Goal: Information Seeking & Learning: Learn about a topic

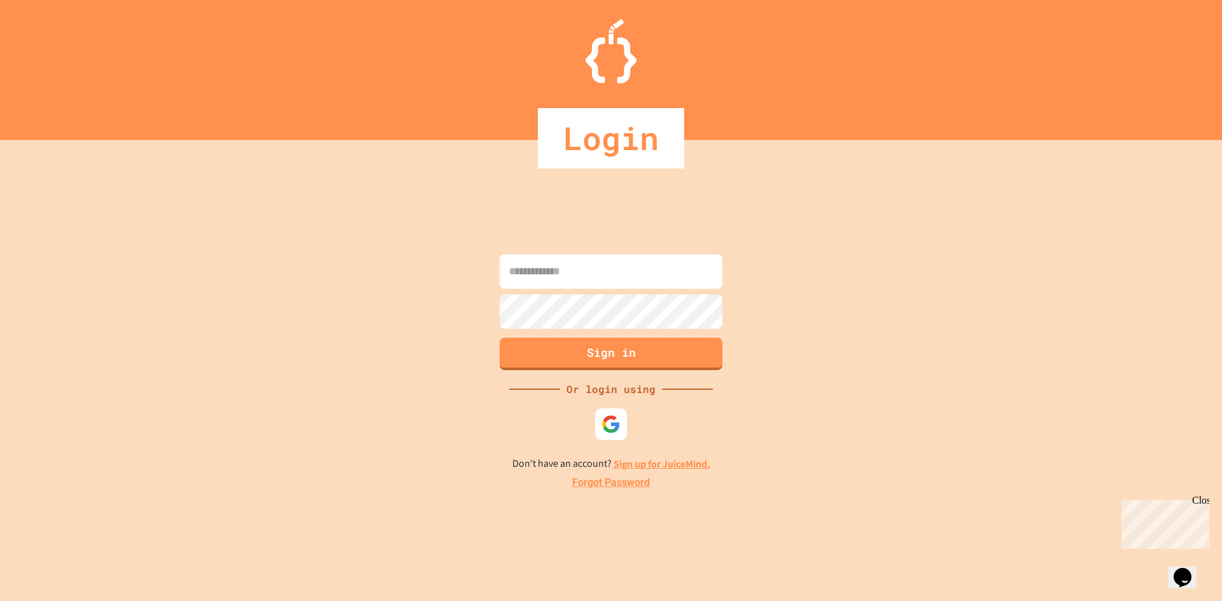
click at [578, 277] on input at bounding box center [611, 272] width 223 height 34
paste input "**********"
type input "**********"
click at [533, 347] on button "Sign in" at bounding box center [611, 352] width 227 height 33
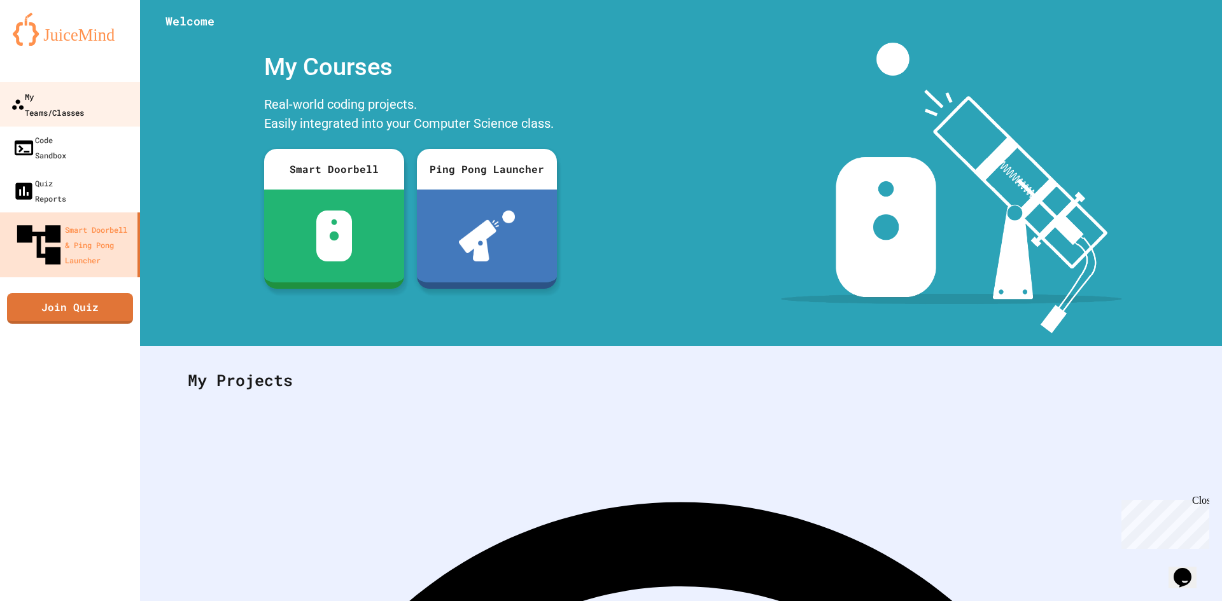
click at [53, 102] on div "My Teams/Classes" at bounding box center [47, 103] width 73 height 31
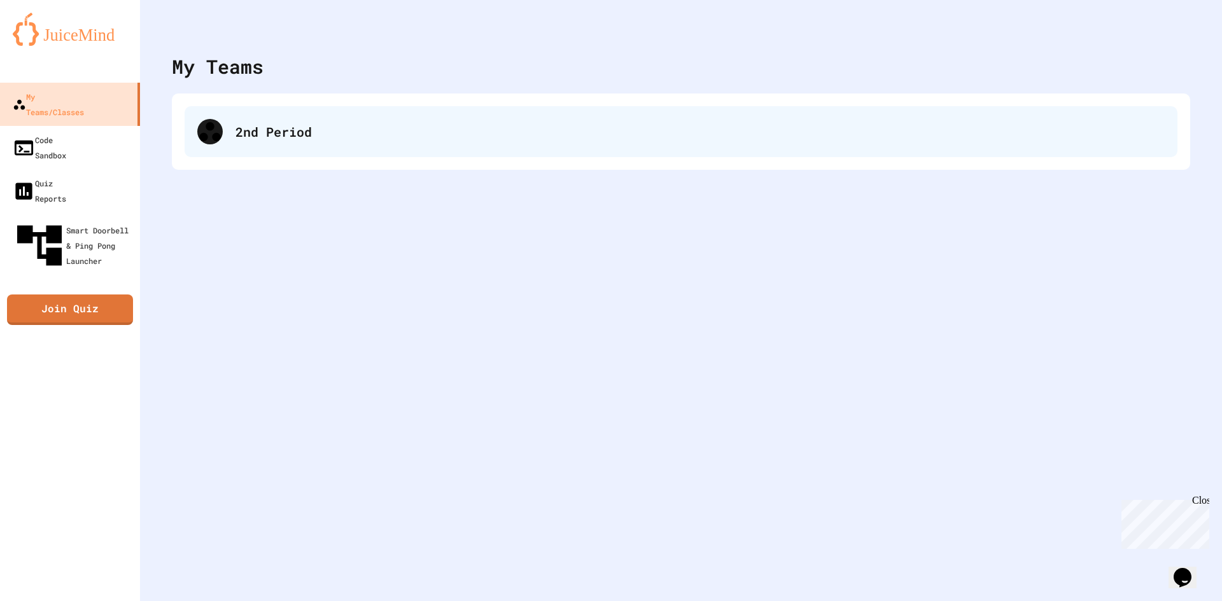
click at [265, 122] on div "2nd Period" at bounding box center [681, 131] width 993 height 51
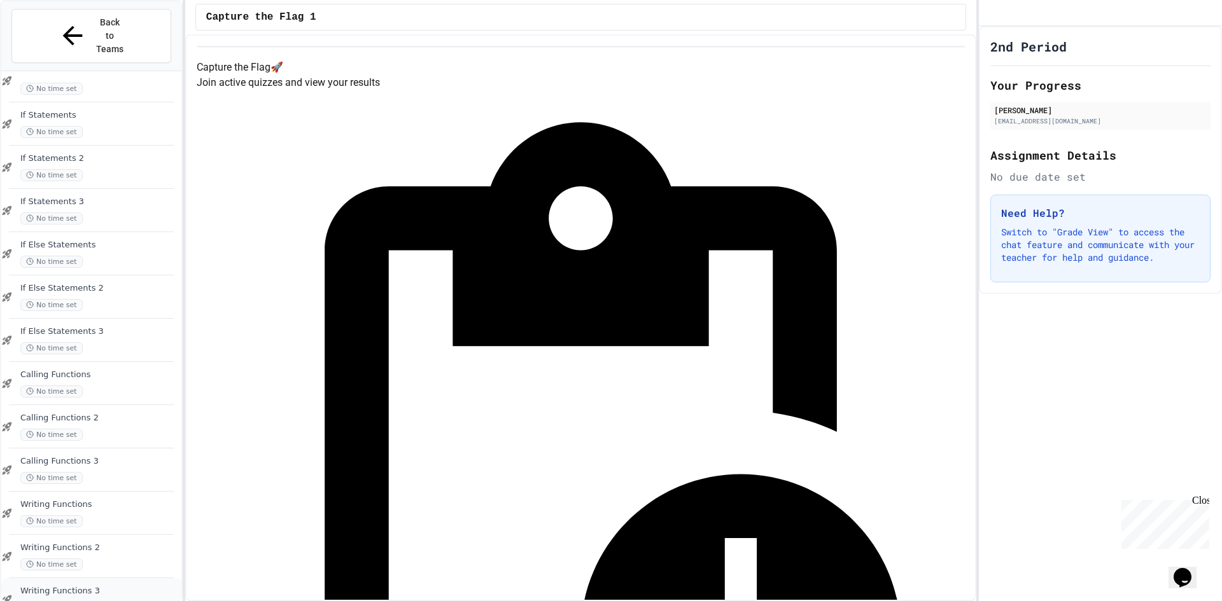
scroll to position [811, 0]
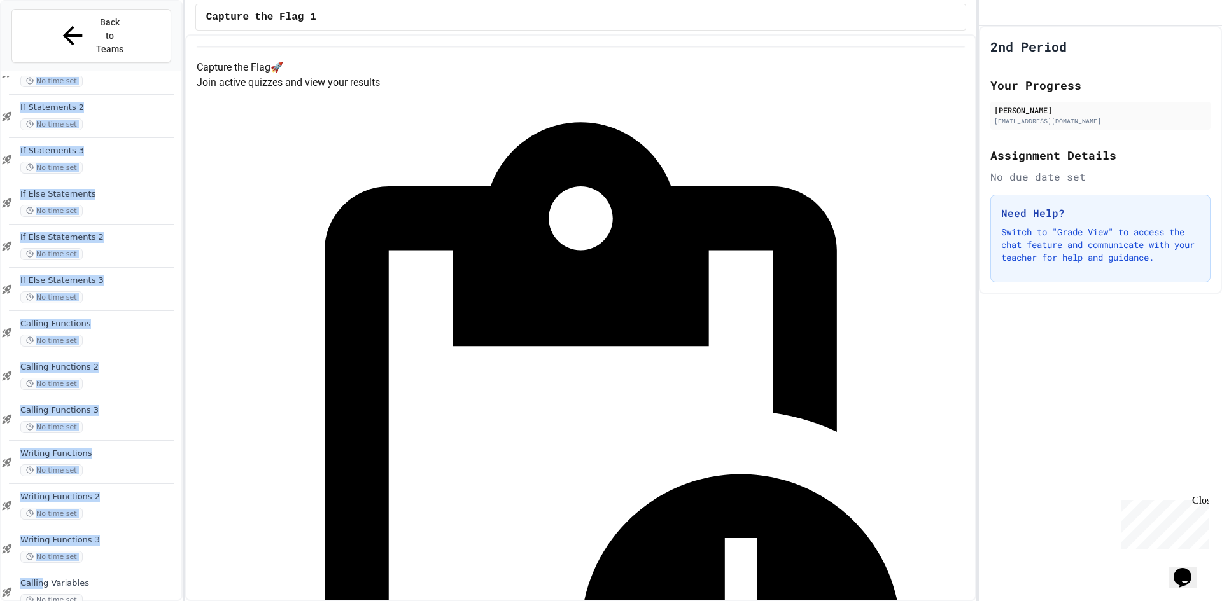
click at [58, 599] on div "Repeat-until blocks 3 No time set If Statements No time set If Statements 2 No …" at bounding box center [91, 335] width 180 height 529
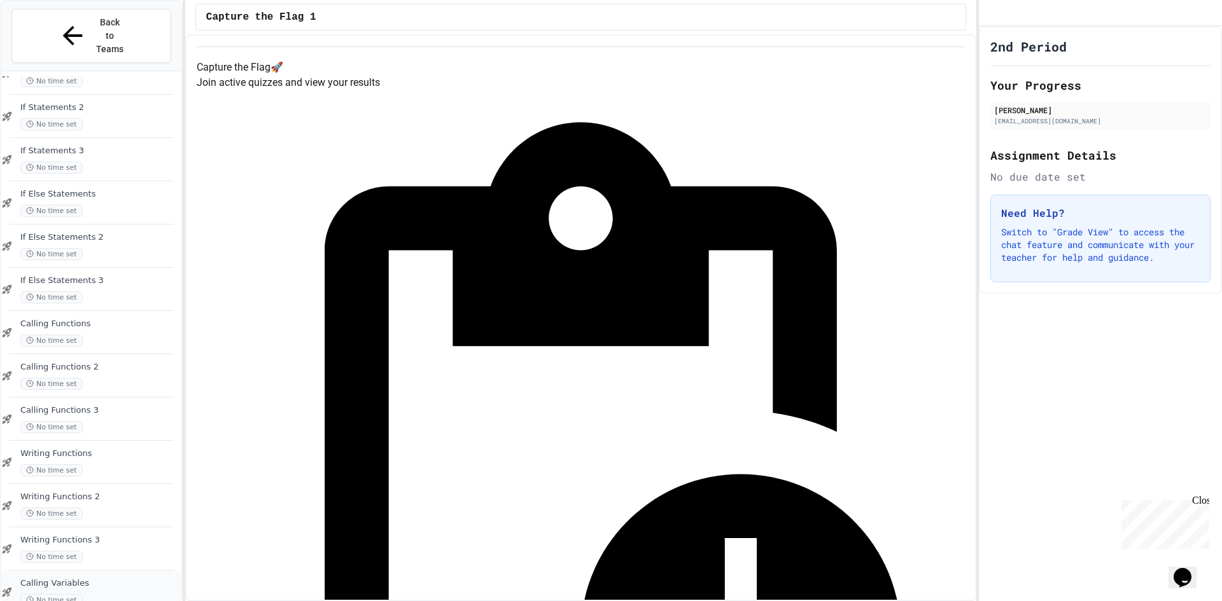
click at [113, 578] on span "Calling Variables" at bounding box center [99, 583] width 158 height 11
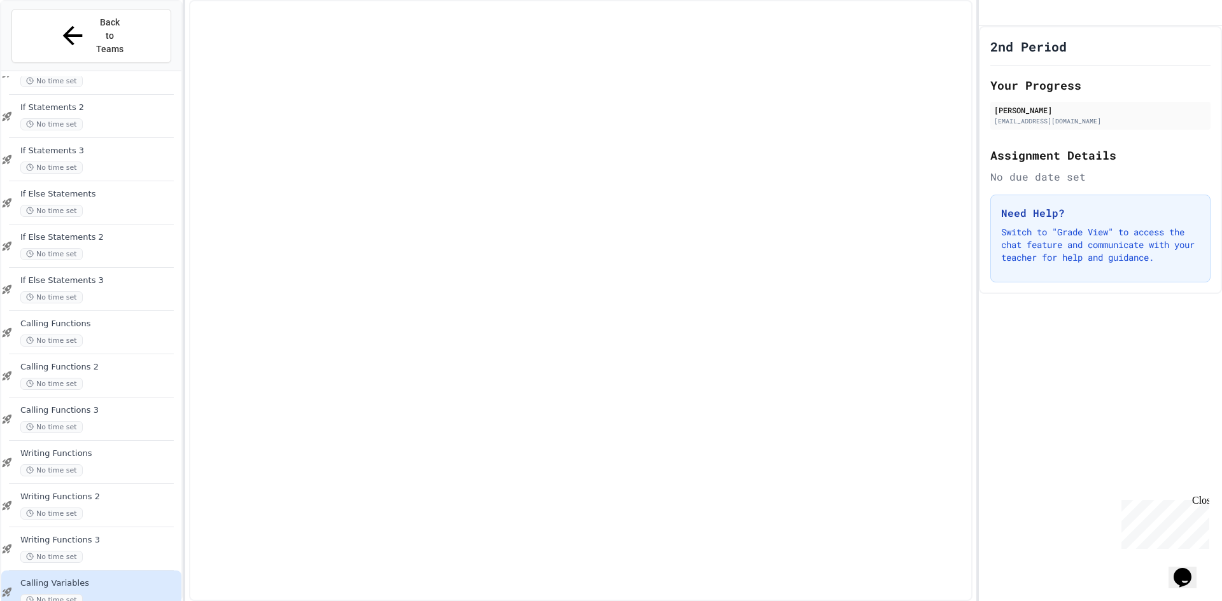
scroll to position [796, 0]
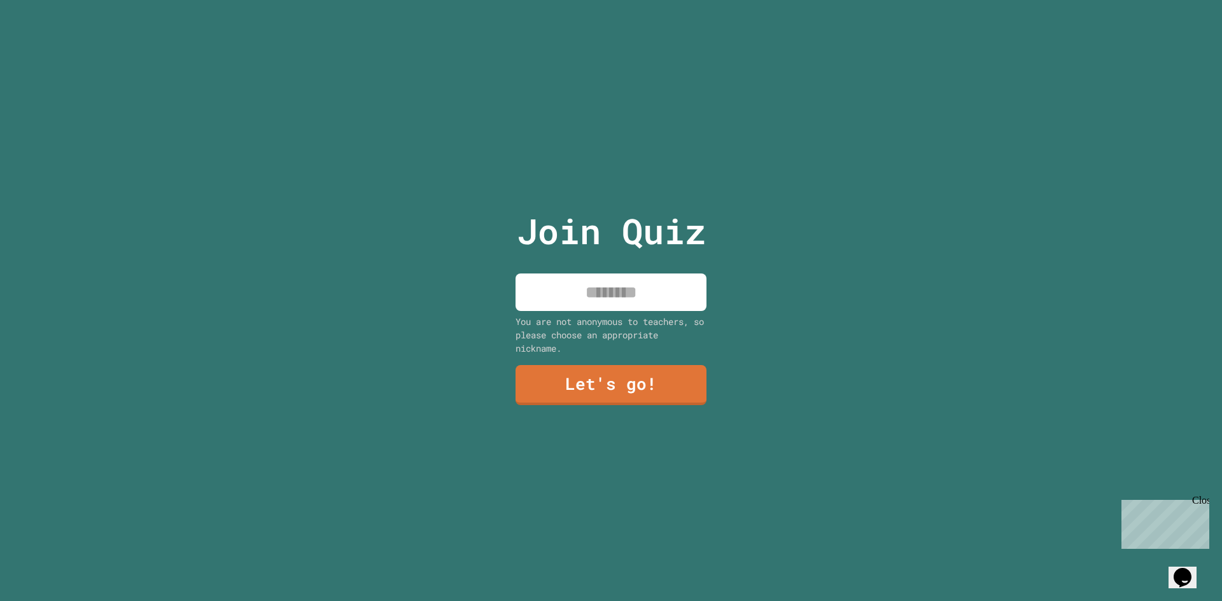
click at [604, 297] on input at bounding box center [610, 293] width 191 height 38
type input "*****"
click at [622, 368] on link "Let's go!" at bounding box center [611, 384] width 188 height 42
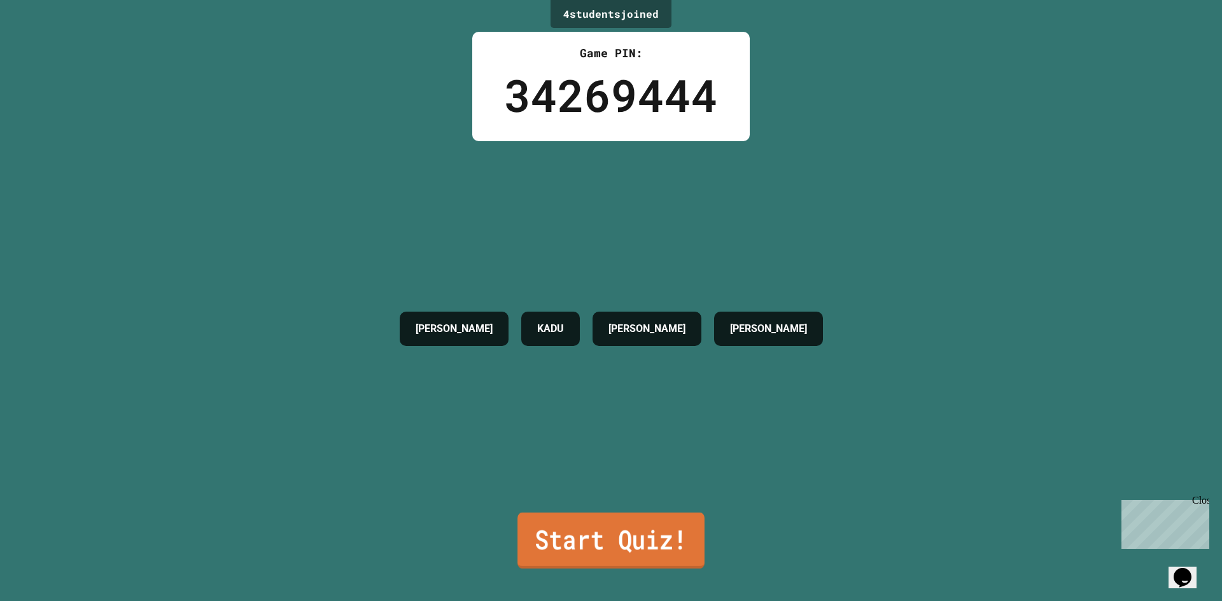
click at [549, 549] on link "Start Quiz!" at bounding box center [610, 541] width 187 height 56
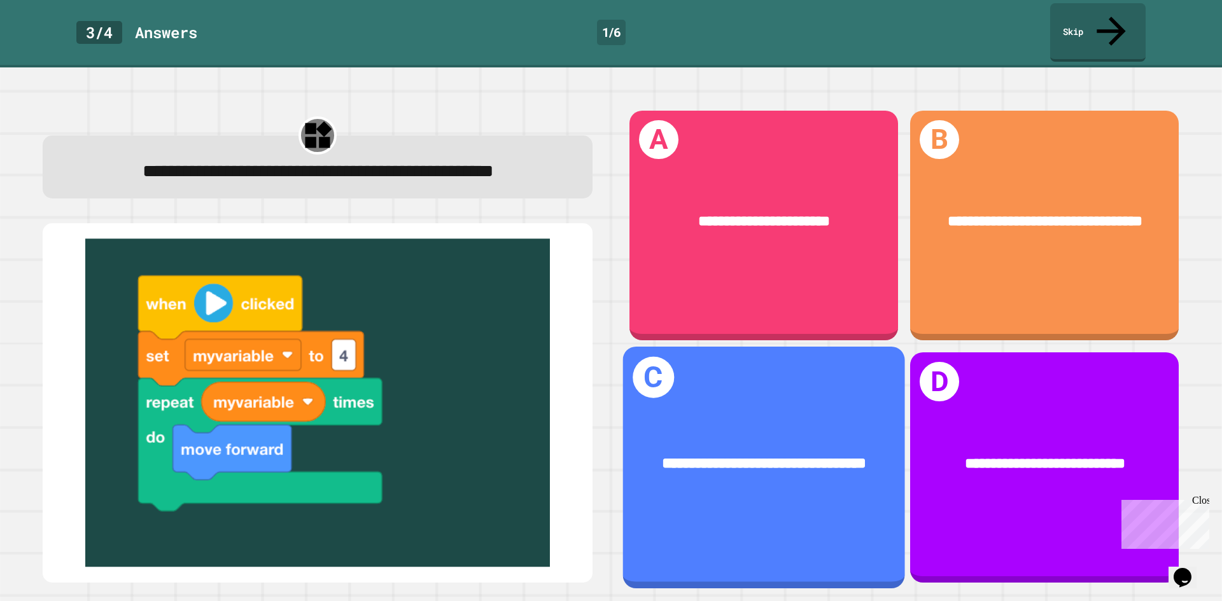
click at [767, 452] on div "**********" at bounding box center [764, 464] width 220 height 24
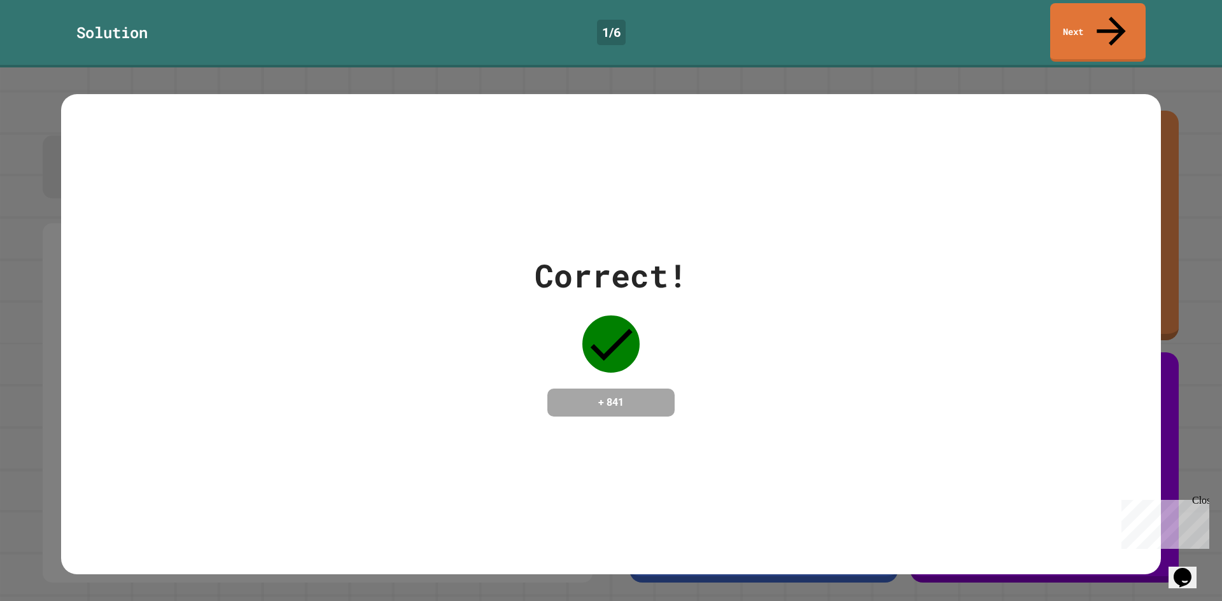
click at [767, 440] on div "Correct! + 841" at bounding box center [611, 334] width 1100 height 480
click at [1086, 16] on link "Next" at bounding box center [1098, 31] width 96 height 60
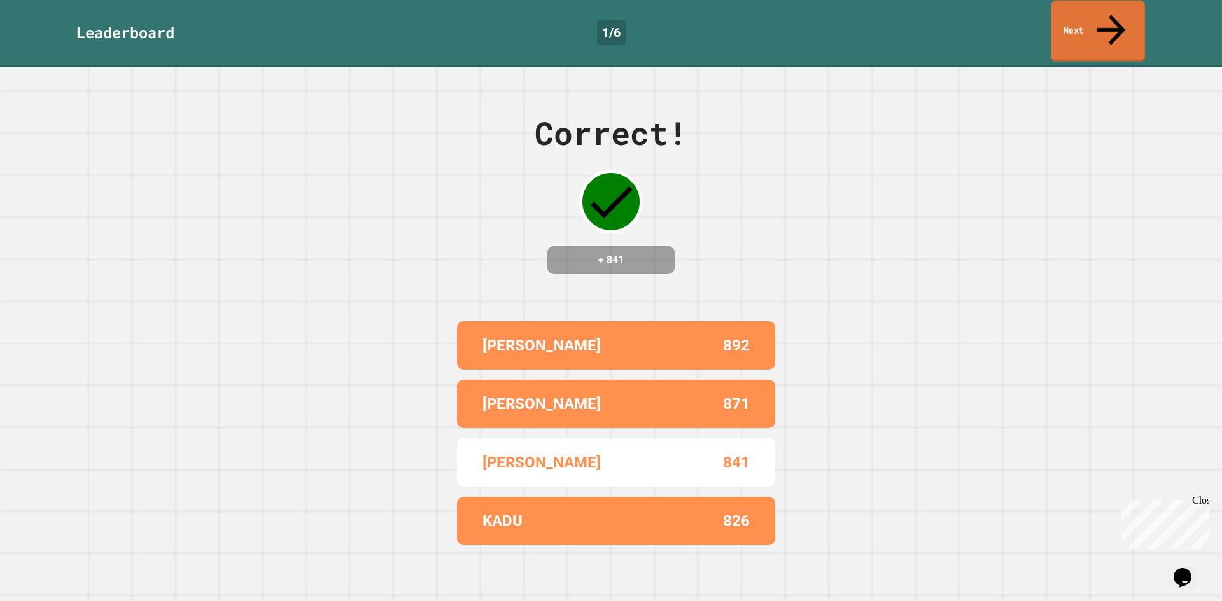
click at [1098, 15] on link "Next" at bounding box center [1098, 32] width 94 height 62
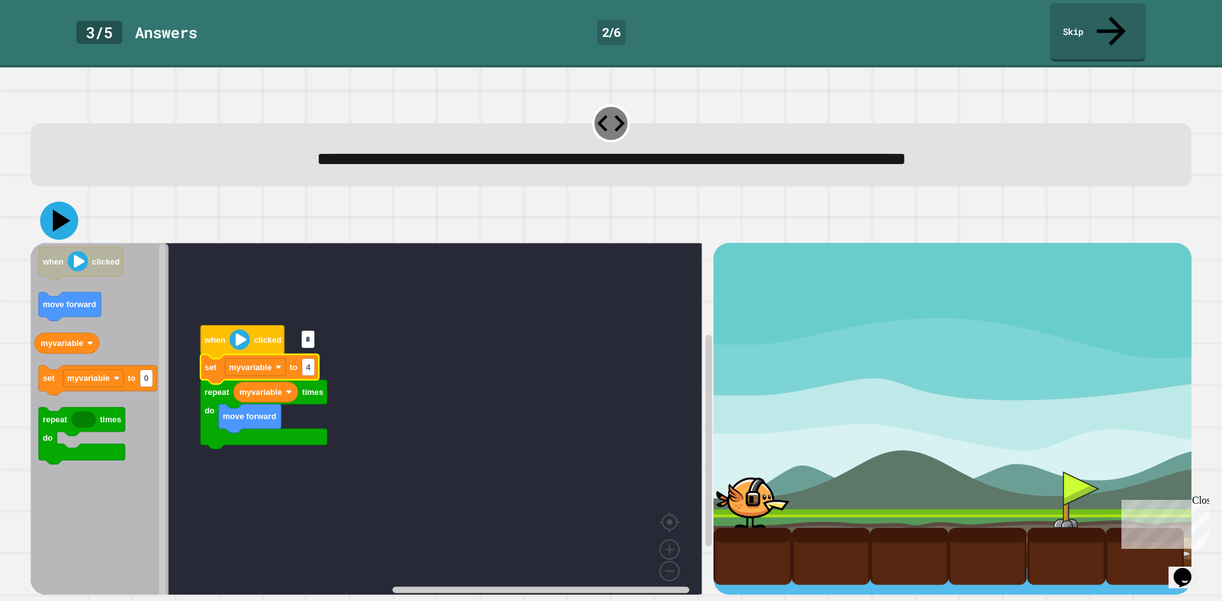
type input "*"
click at [74, 202] on icon at bounding box center [59, 221] width 38 height 38
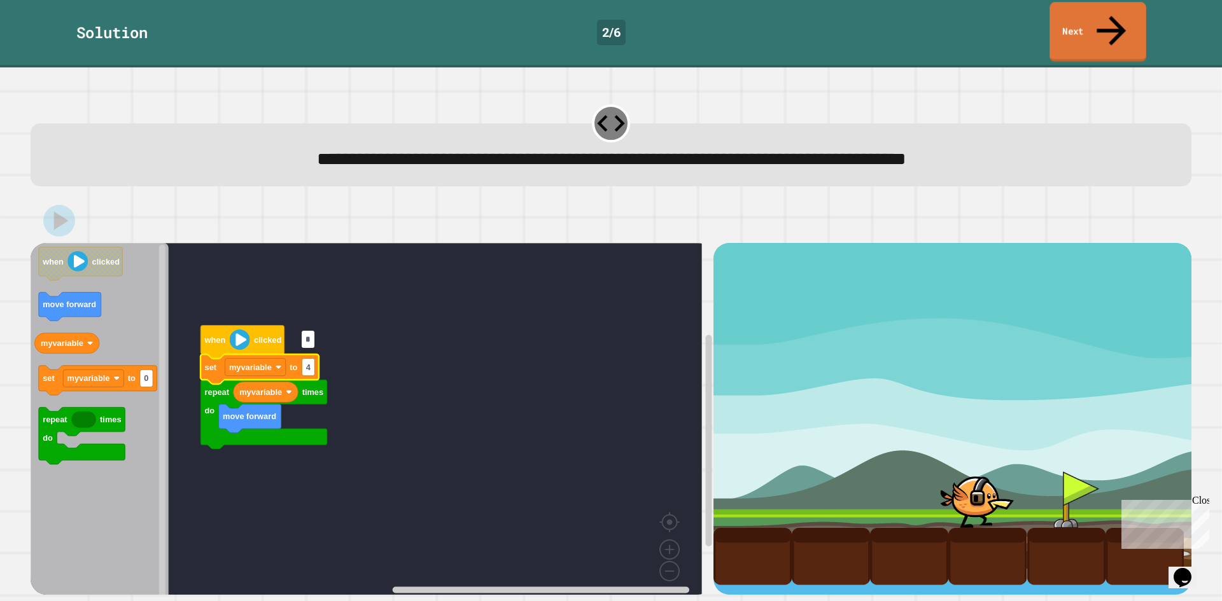
click at [1084, 22] on link "Next" at bounding box center [1097, 32] width 97 height 60
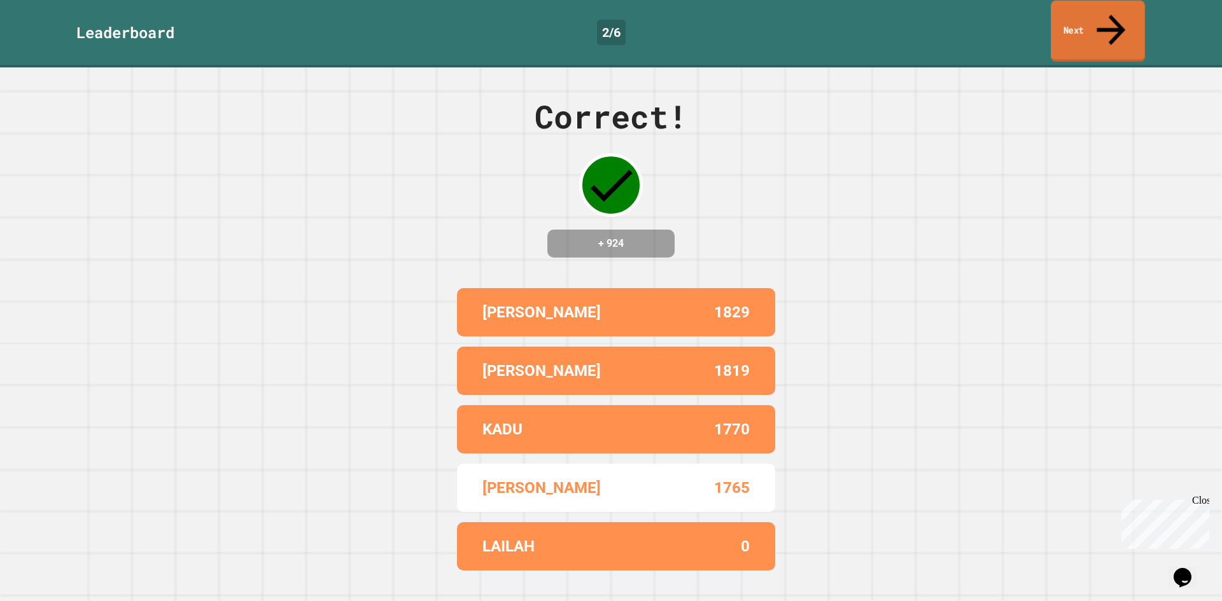
click at [1107, 18] on icon at bounding box center [1110, 29] width 43 height 45
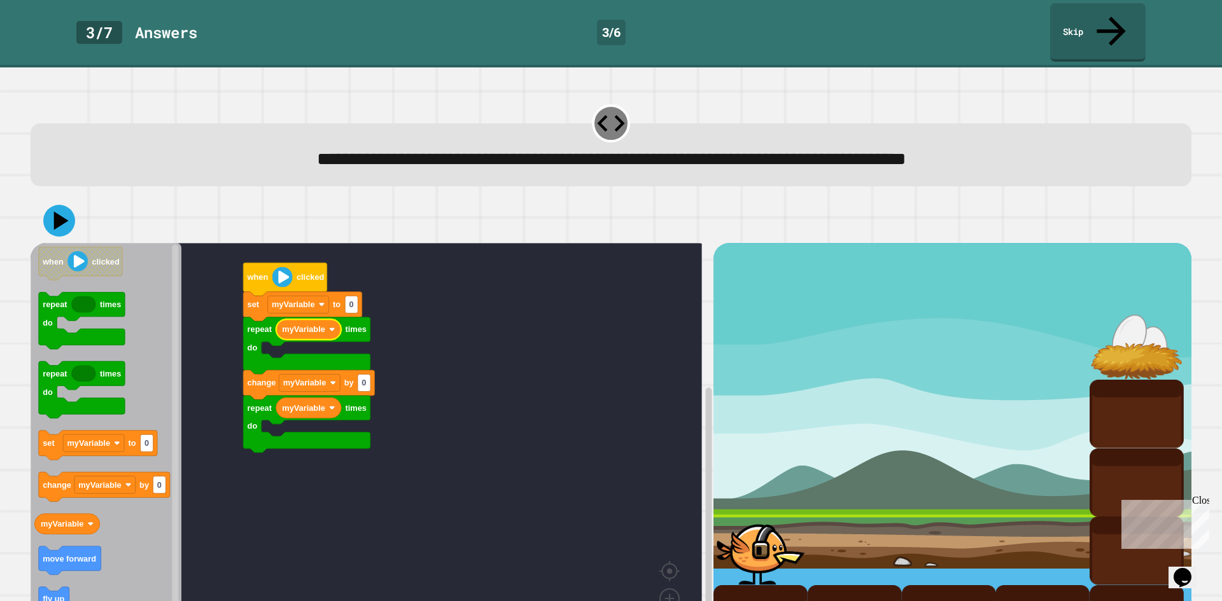
click at [461, 302] on rect "Blockly Workspace" at bounding box center [366, 448] width 671 height 410
click at [307, 300] on text "myVariable" at bounding box center [293, 305] width 43 height 10
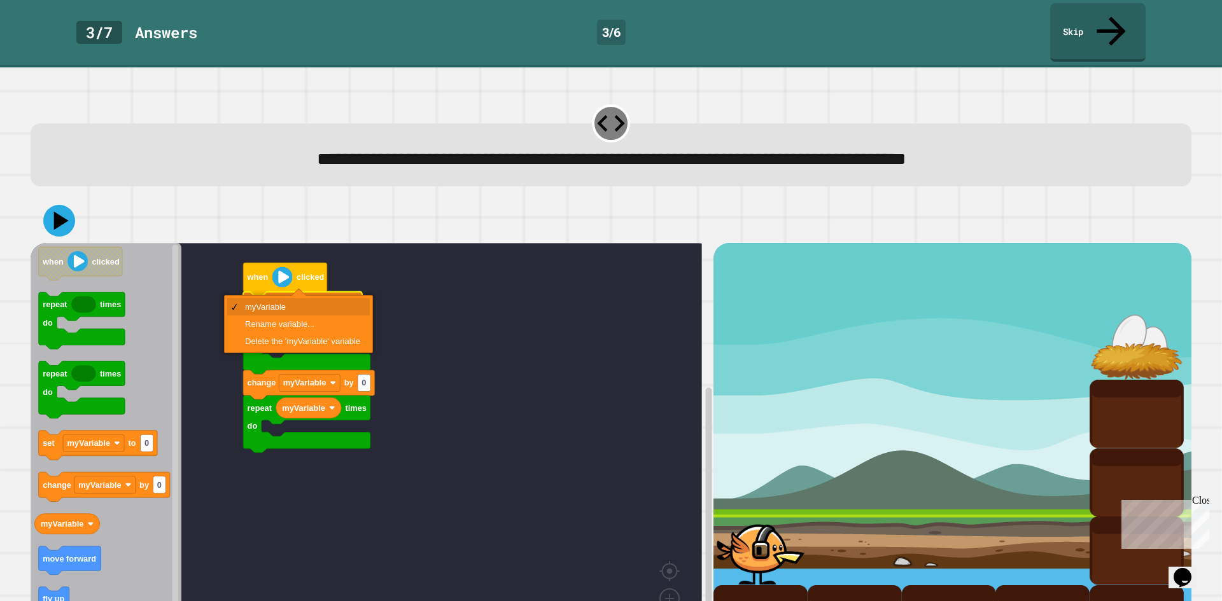
click at [401, 287] on rect "Blockly Workspace" at bounding box center [366, 448] width 671 height 410
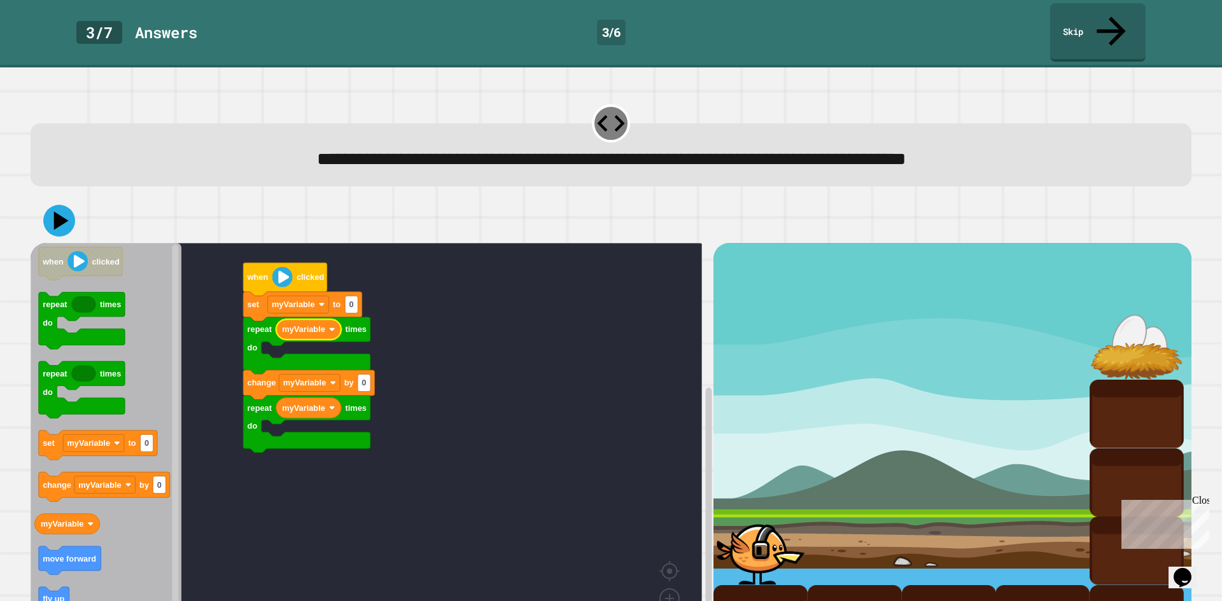
click at [314, 325] on text "myVariable" at bounding box center [303, 330] width 43 height 10
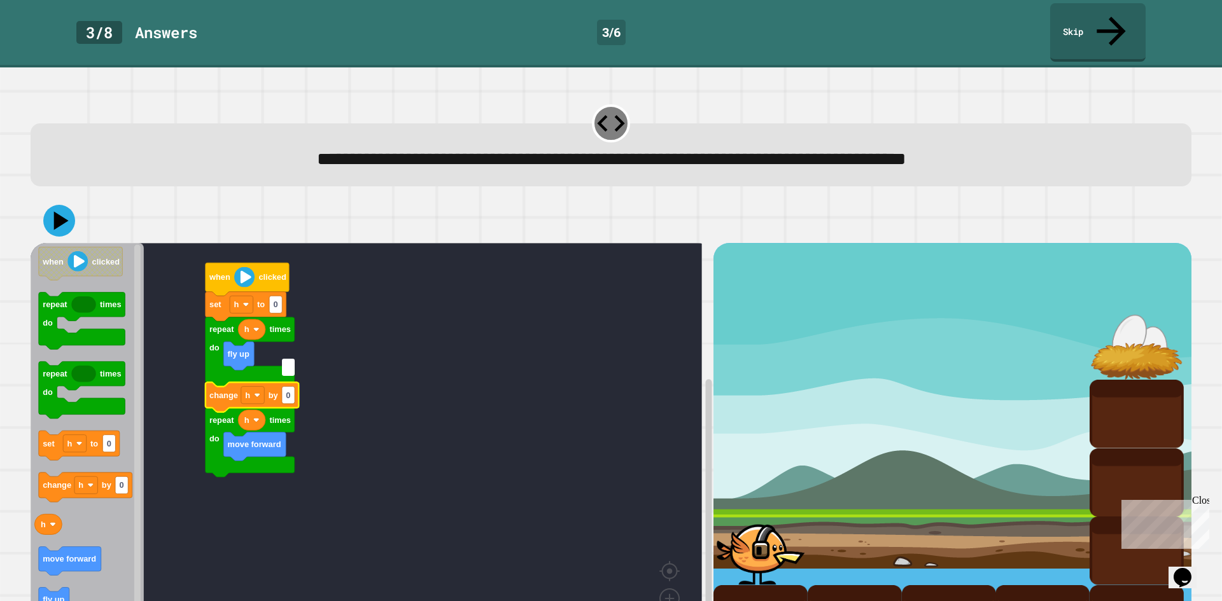
type input "*"
click at [275, 300] on text "0" at bounding box center [275, 305] width 4 height 10
type input "*"
click at [293, 387] on rect "Blockly Workspace" at bounding box center [288, 395] width 13 height 17
type input "*"
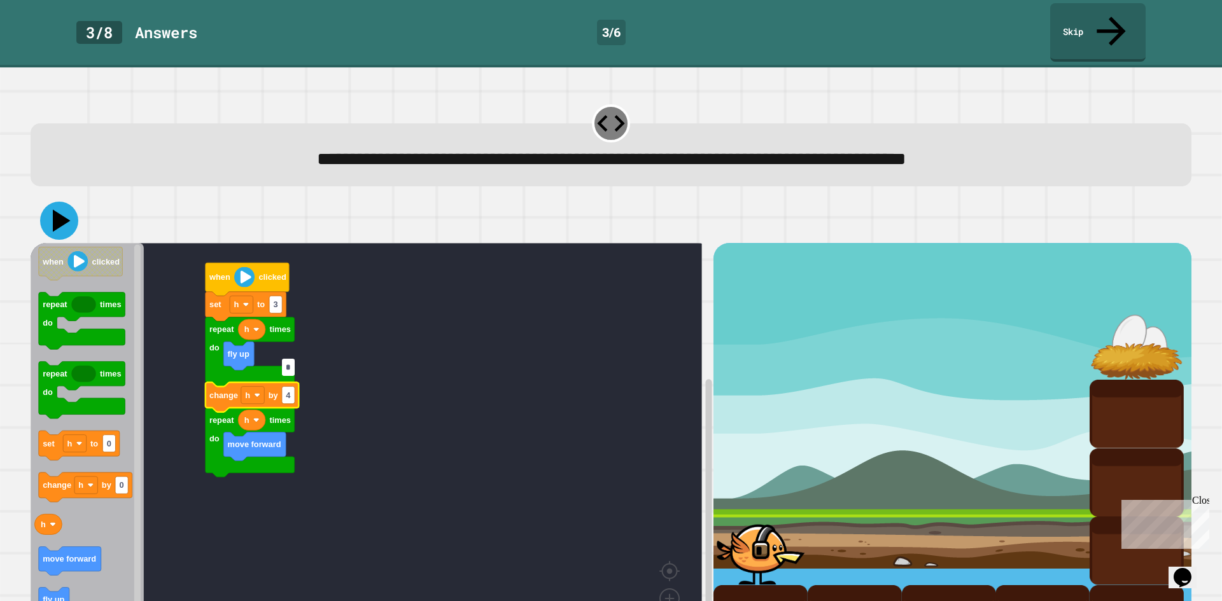
click at [62, 210] on icon at bounding box center [62, 221] width 18 height 22
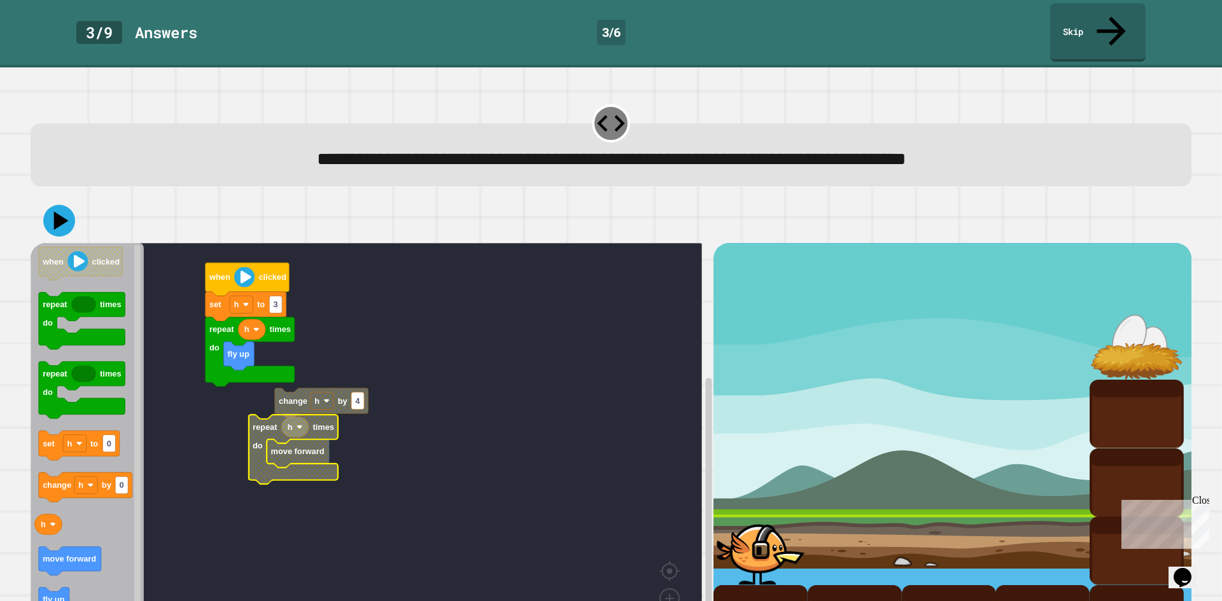
click at [238, 391] on rect "Blockly Workspace" at bounding box center [366, 448] width 671 height 410
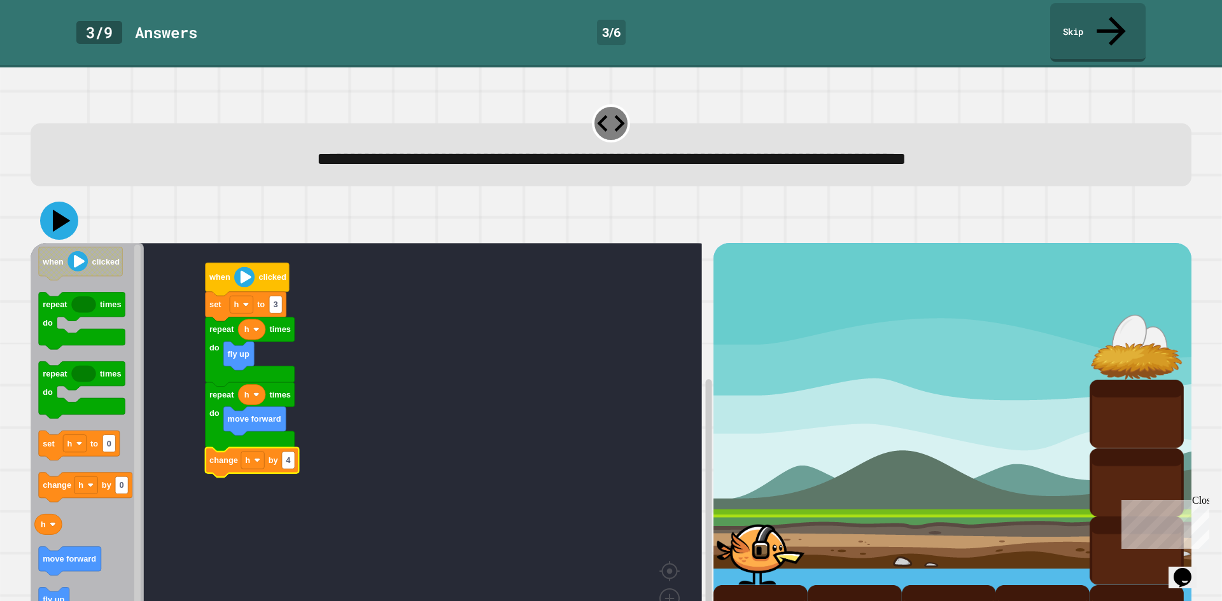
click at [64, 202] on icon at bounding box center [59, 221] width 38 height 38
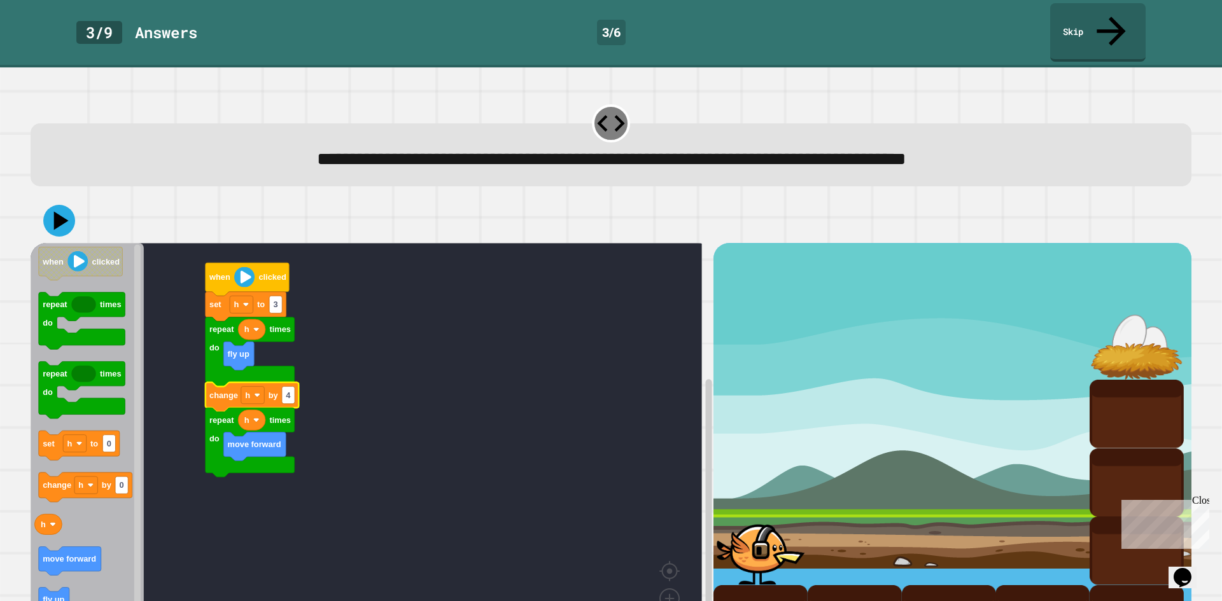
click at [70, 207] on div at bounding box center [611, 221] width 1161 height 45
click at [75, 199] on div at bounding box center [611, 221] width 1161 height 45
click at [66, 202] on icon at bounding box center [59, 221] width 38 height 38
click at [286, 391] on text "4" at bounding box center [288, 396] width 5 height 10
type input "*"
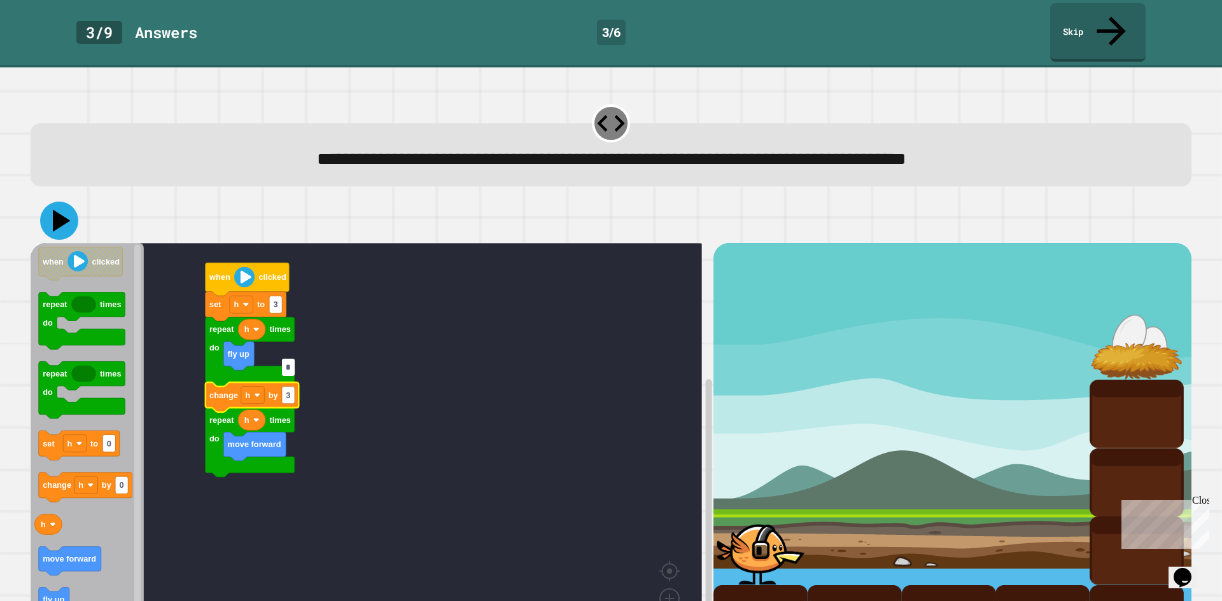
click at [71, 202] on icon at bounding box center [59, 221] width 38 height 38
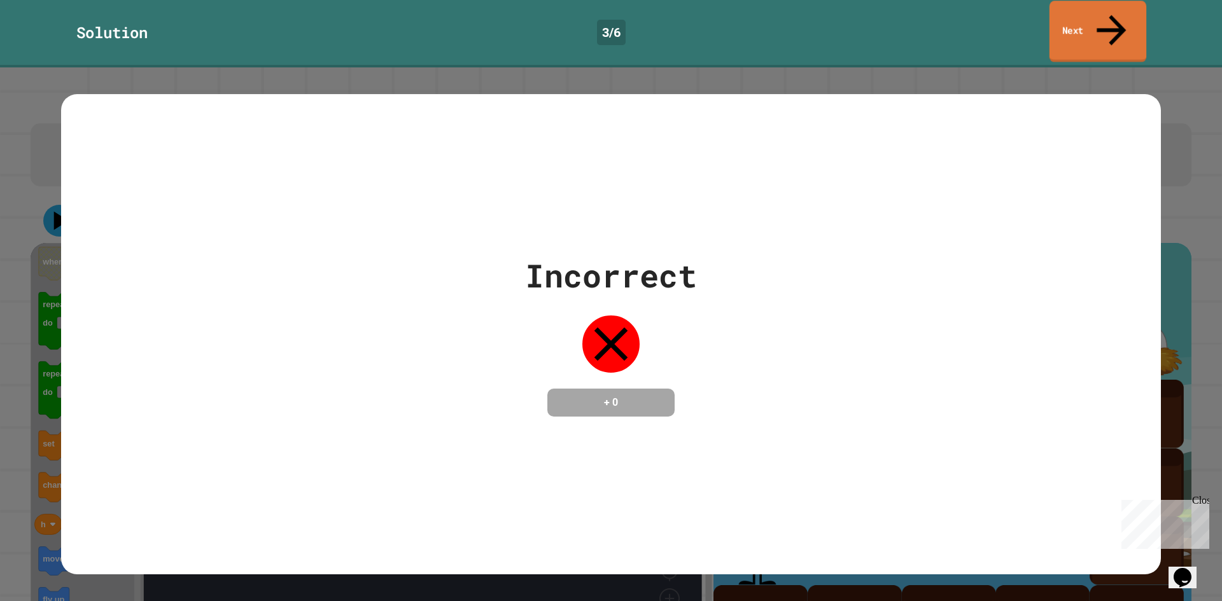
click at [1069, 6] on link "Next" at bounding box center [1097, 32] width 97 height 62
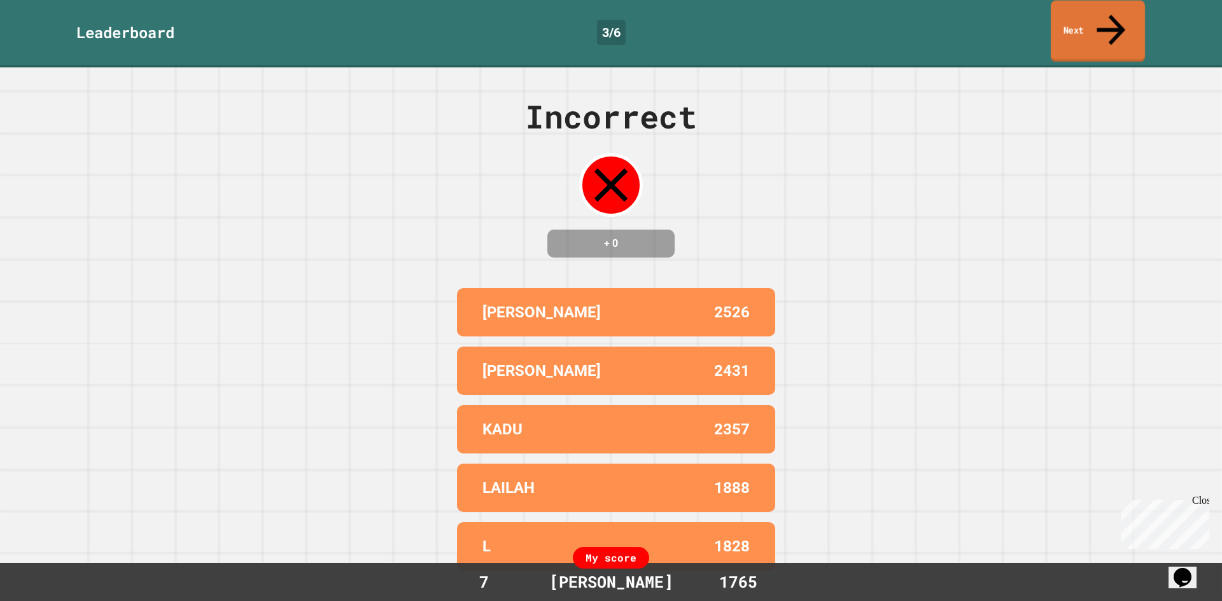
click at [1070, 6] on link "Next" at bounding box center [1098, 32] width 94 height 62
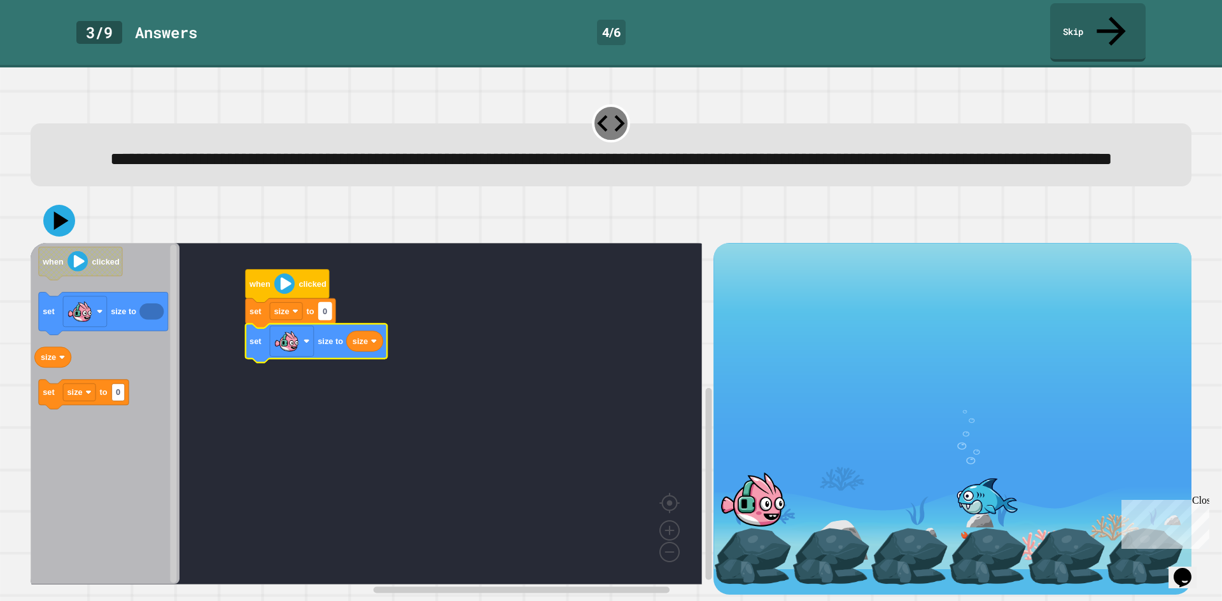
click at [330, 314] on rect "Blockly Workspace" at bounding box center [325, 311] width 13 height 17
type input "***"
click at [73, 229] on icon at bounding box center [59, 220] width 33 height 33
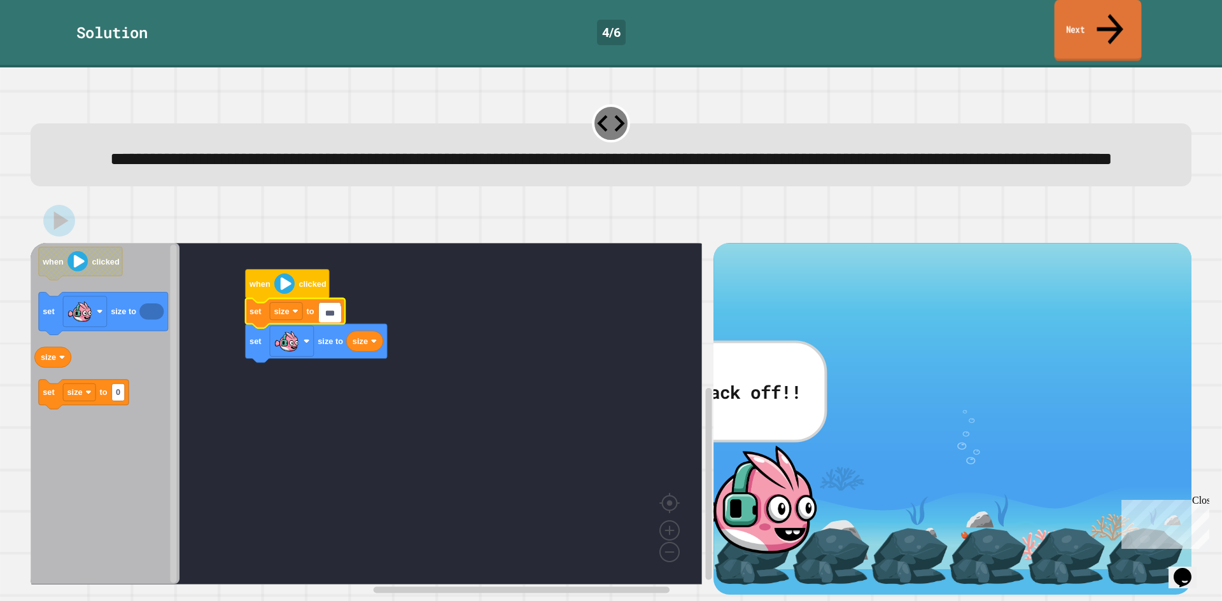
click at [1086, 19] on link "Next" at bounding box center [1097, 31] width 87 height 62
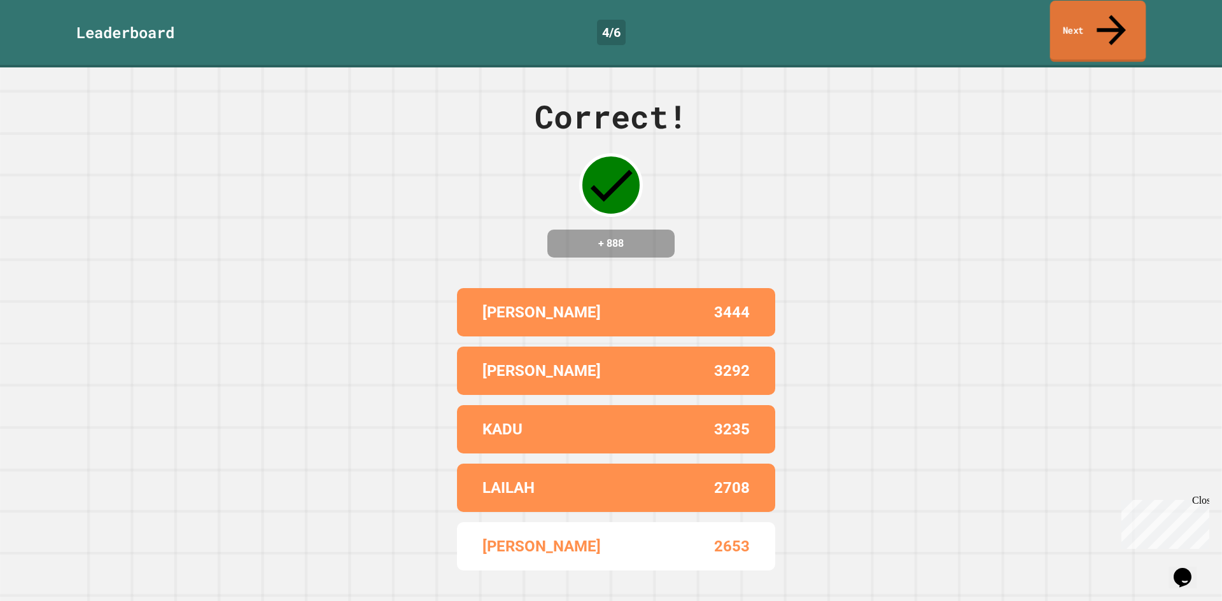
click at [1086, 20] on link "Next" at bounding box center [1098, 32] width 96 height 62
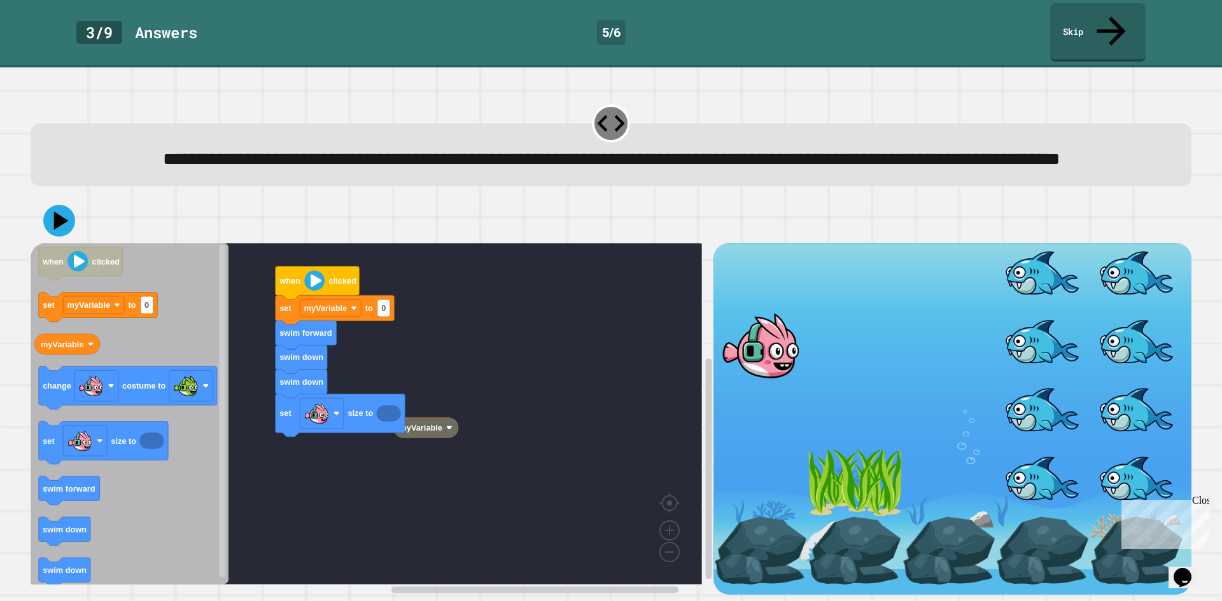
click at [328, 458] on div "myVariable set myVariable to 0 swim forward swim down swim down set size to whe…" at bounding box center [372, 419] width 683 height 352
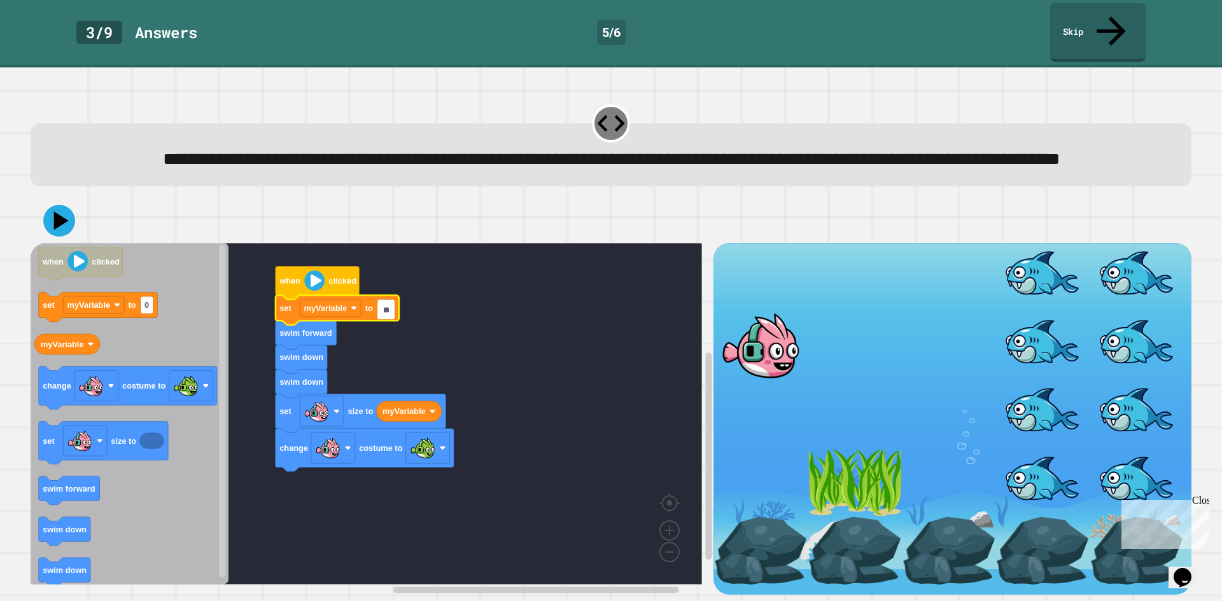
type input "**"
drag, startPoint x: 56, startPoint y: 218, endPoint x: 83, endPoint y: 227, distance: 28.8
click at [62, 221] on icon at bounding box center [59, 221] width 32 height 32
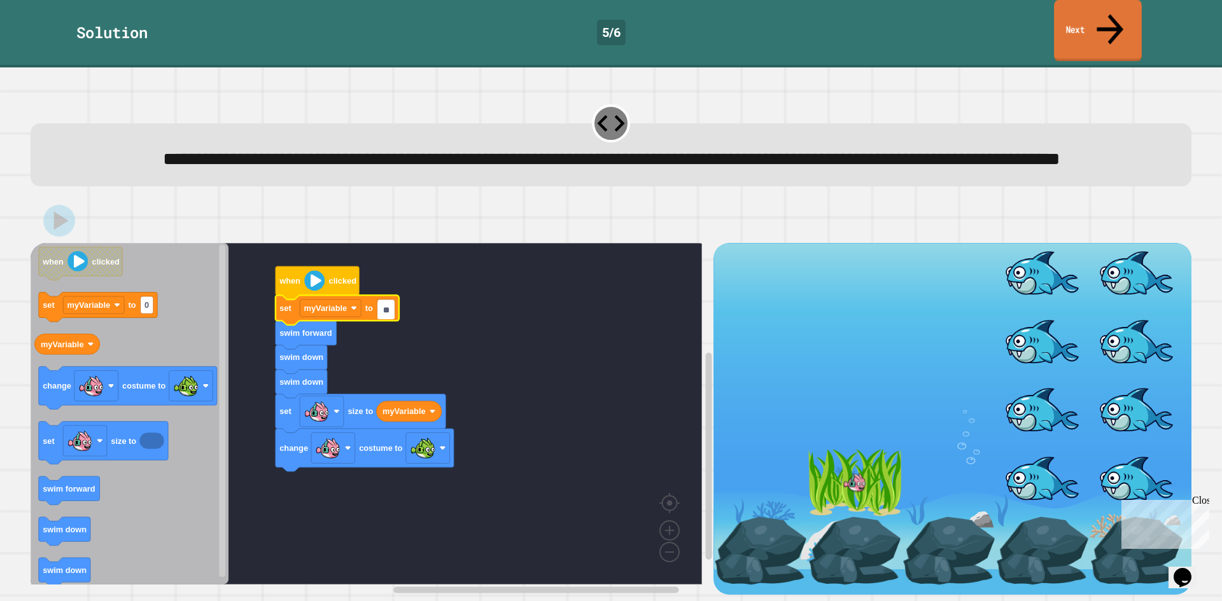
click at [1099, 25] on link "Next" at bounding box center [1098, 31] width 88 height 62
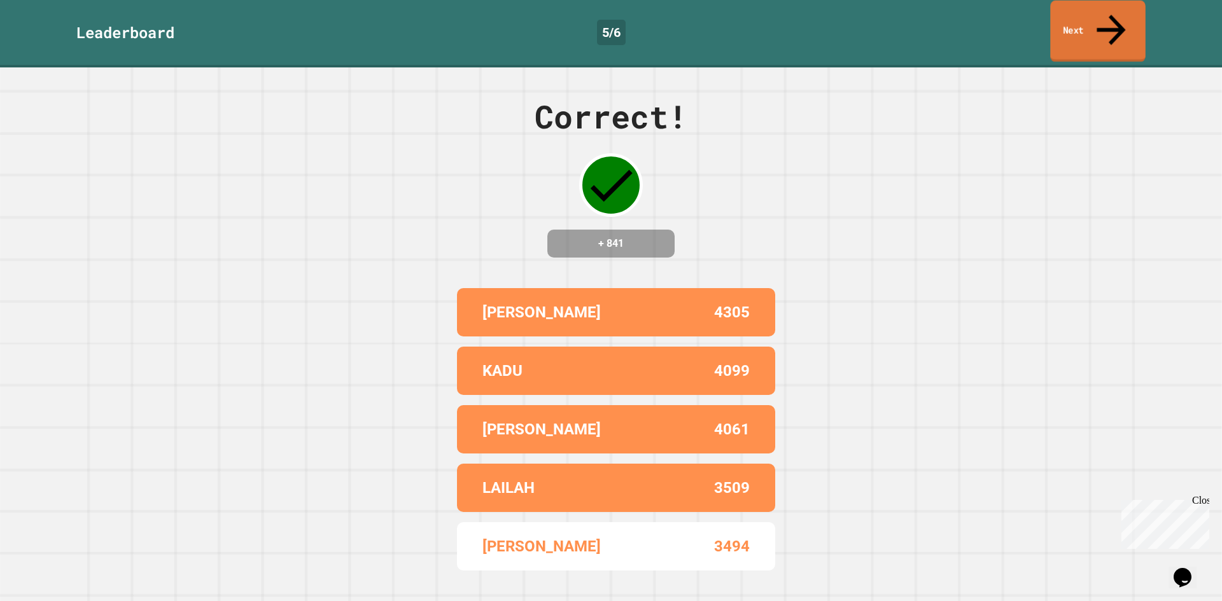
click at [1096, 31] on link "Next" at bounding box center [1097, 32] width 95 height 62
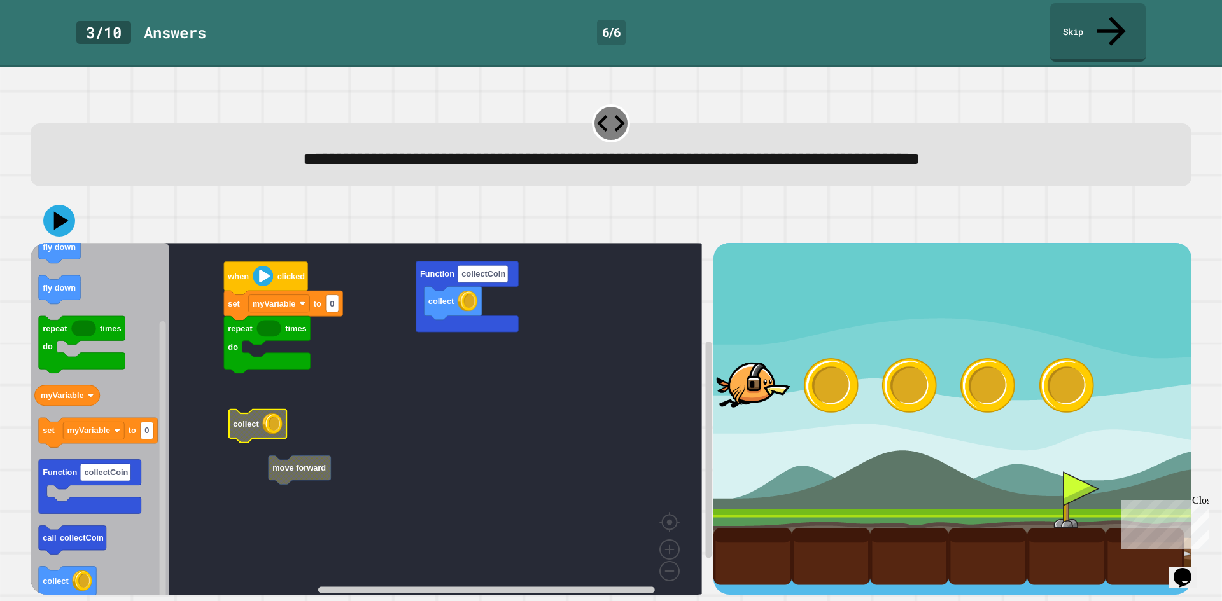
click at [254, 412] on rect "Blockly Workspace" at bounding box center [366, 423] width 671 height 361
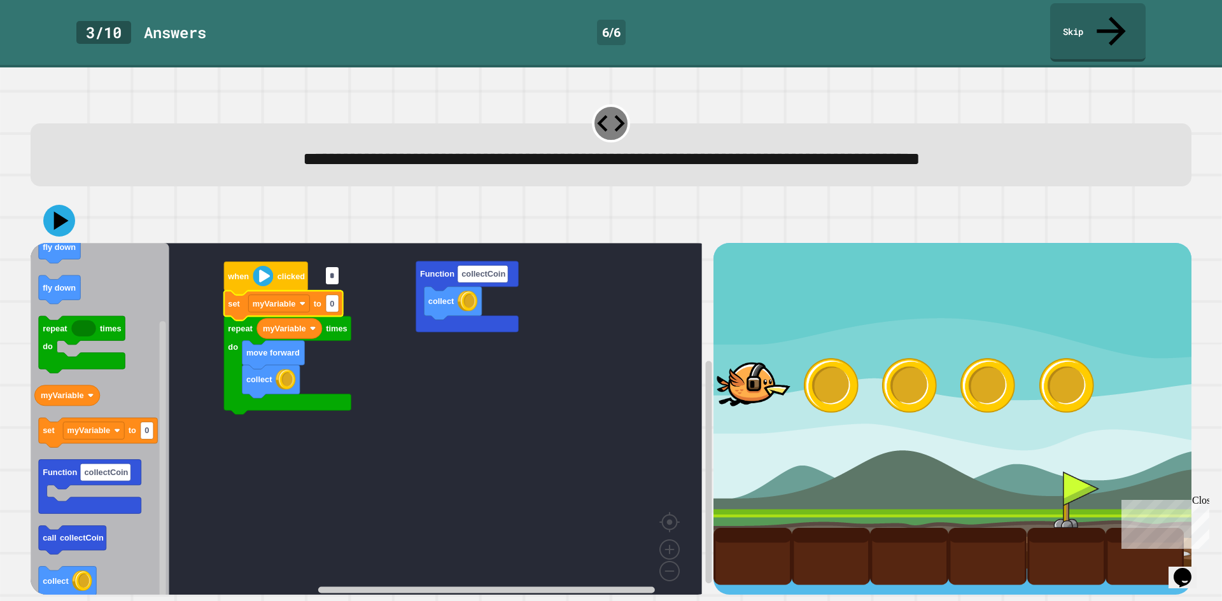
type input "*"
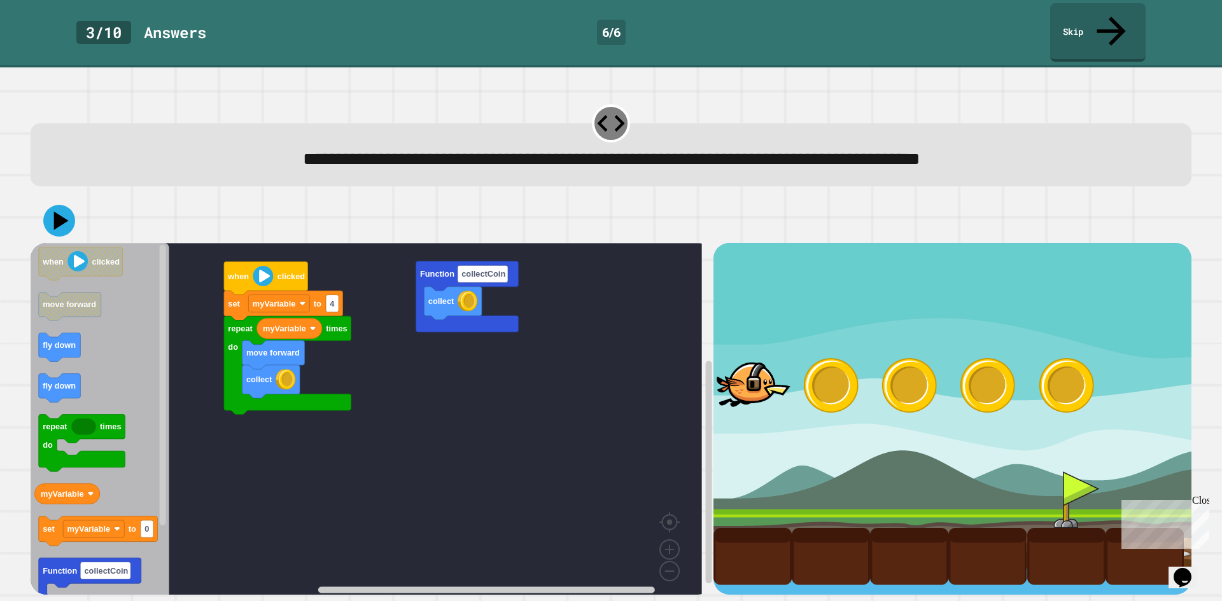
click at [248, 370] on div "collect Function collectCoin when clicked repeat times do move forward collect …" at bounding box center [372, 419] width 683 height 352
drag, startPoint x: 48, startPoint y: 193, endPoint x: 60, endPoint y: 193, distance: 12.1
click at [60, 202] on icon at bounding box center [59, 221] width 38 height 38
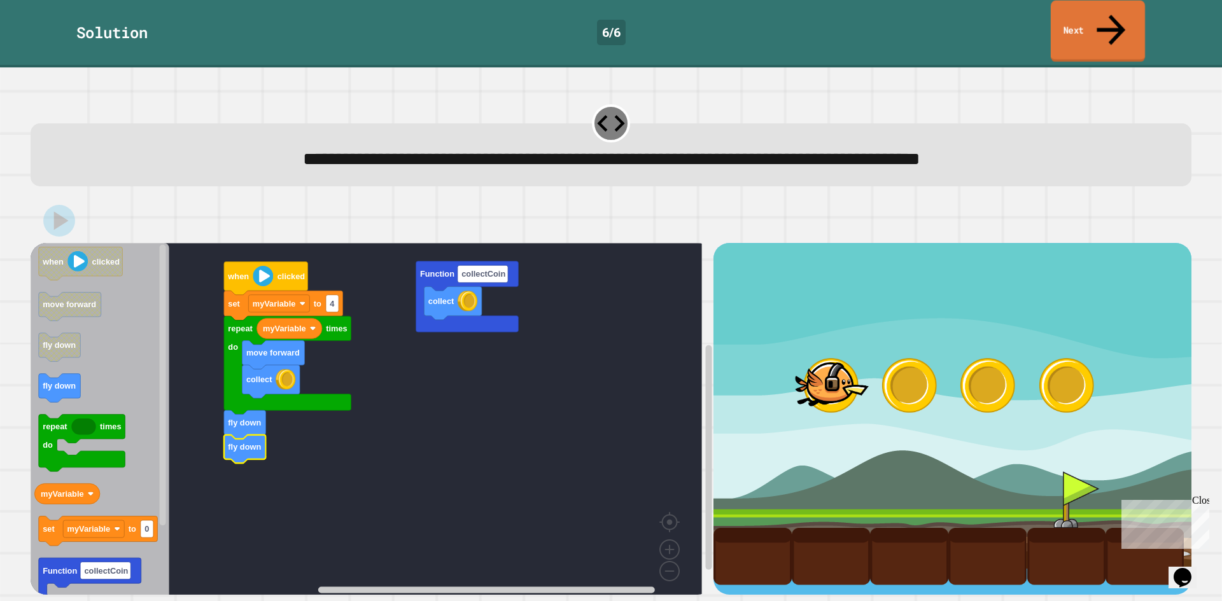
click at [1072, 24] on link "Next" at bounding box center [1098, 32] width 94 height 62
